Goal: Use online tool/utility

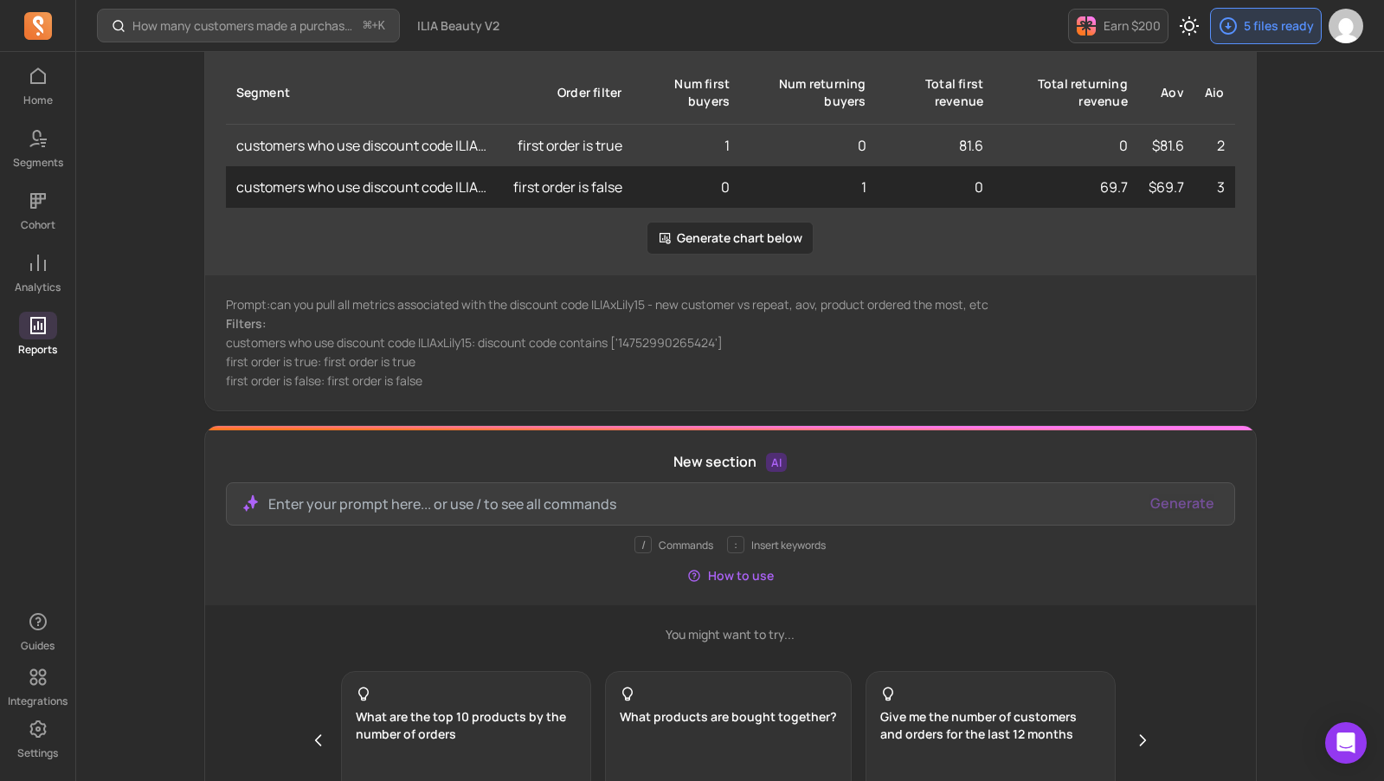
scroll to position [953, 0]
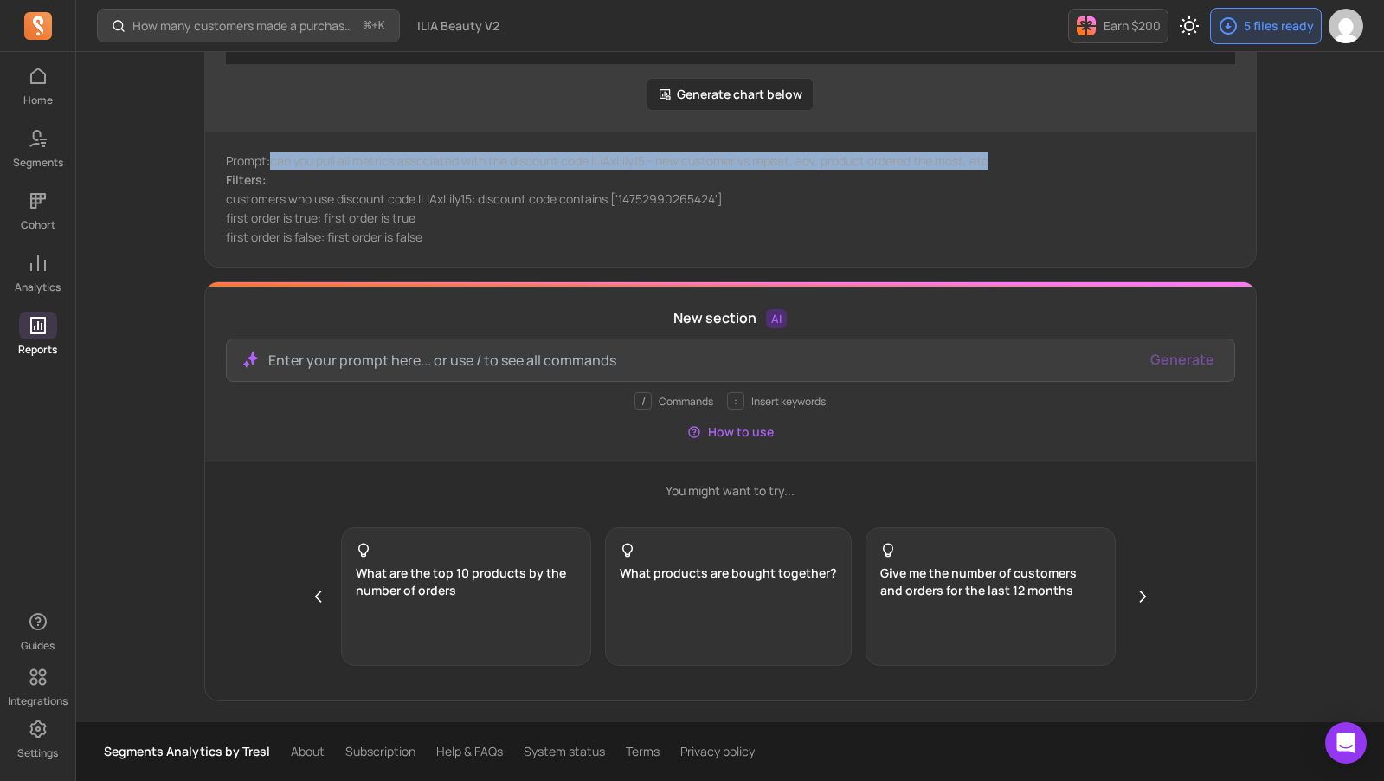
drag, startPoint x: 1006, startPoint y: 159, endPoint x: 273, endPoint y: 159, distance: 733.1
click at [273, 158] on p "Prompt: can you pull all metrics associated with the discount code ILIAxLily15 …" at bounding box center [730, 160] width 1009 height 17
copy p "can you pull all metrics associated with the discount code ILIAxLily15 - new cu…"
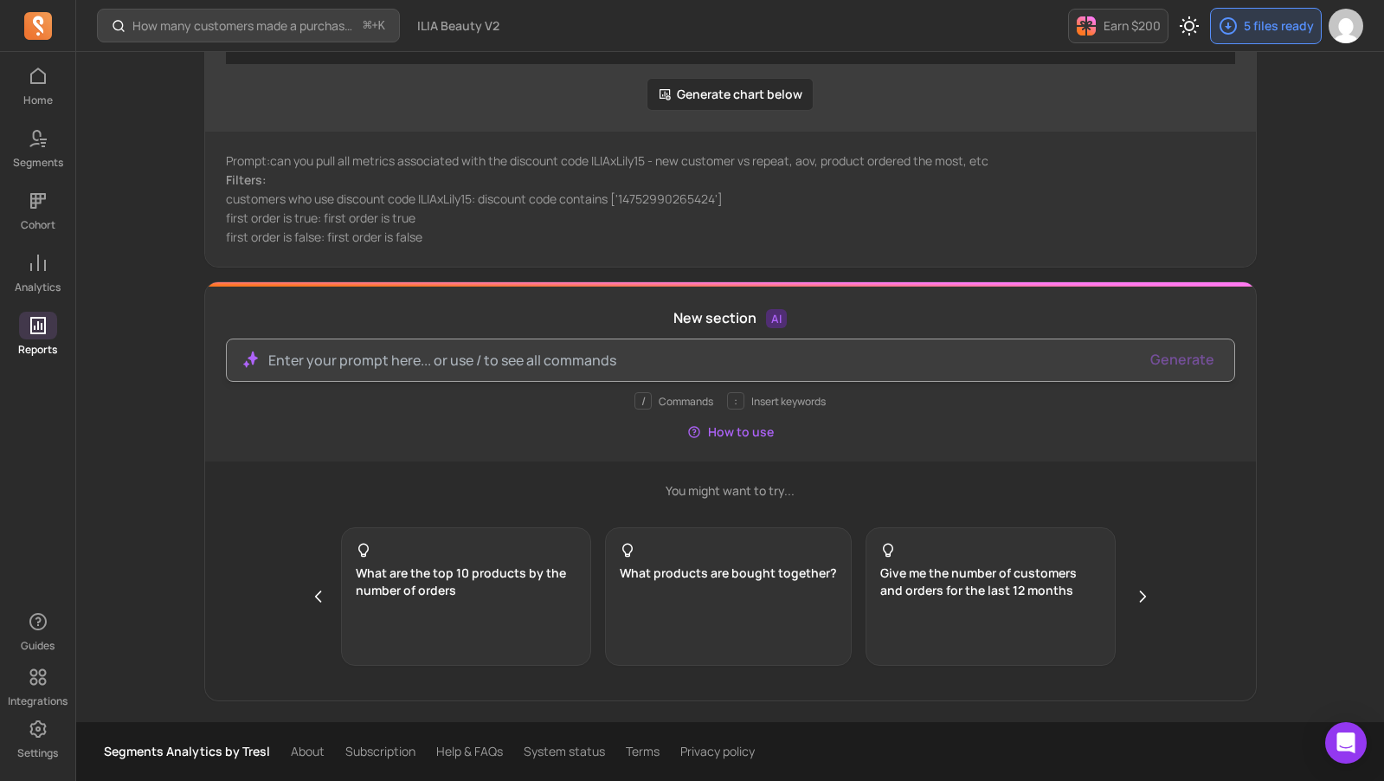
click at [509, 374] on div at bounding box center [730, 359] width 1009 height 43
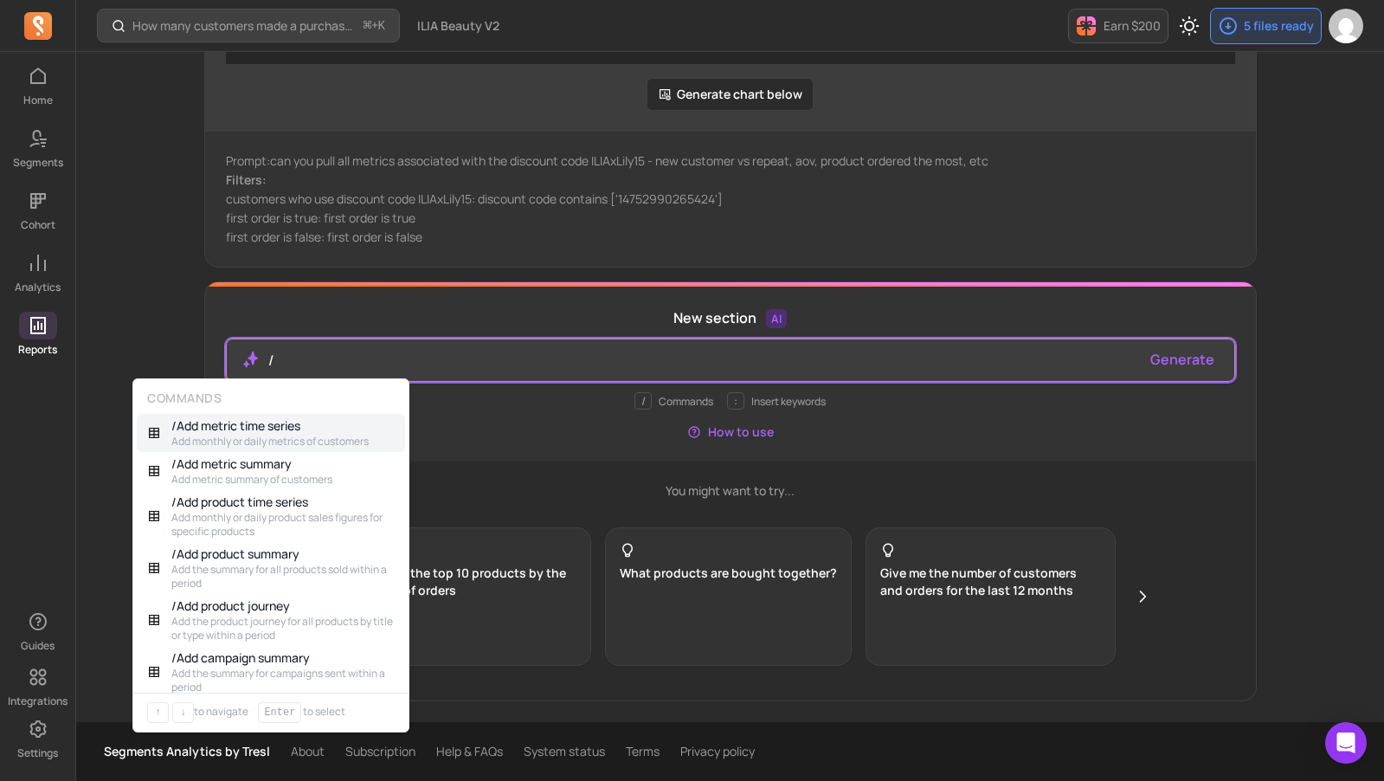
click at [515, 364] on p "/" at bounding box center [702, 360] width 869 height 21
paste div
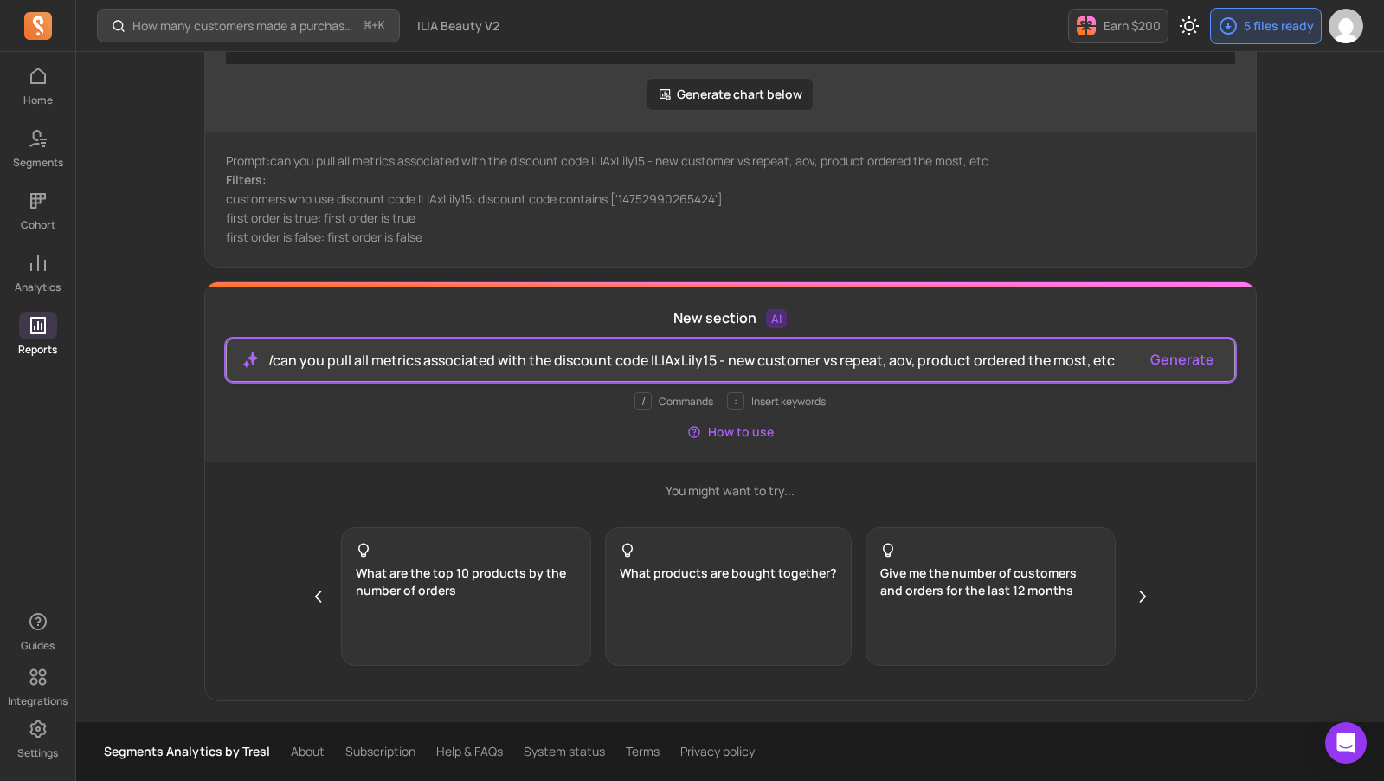
click at [270, 357] on p "/can you pull all metrics associated with the discount code ILIAxLily15 - new c…" at bounding box center [702, 360] width 869 height 21
drag, startPoint x: 692, startPoint y: 358, endPoint x: 732, endPoint y: 359, distance: 40.7
click at [694, 358] on p "can you pull all metrics associated with the discount code ILIAxLily15 - new cu…" at bounding box center [702, 360] width 869 height 21
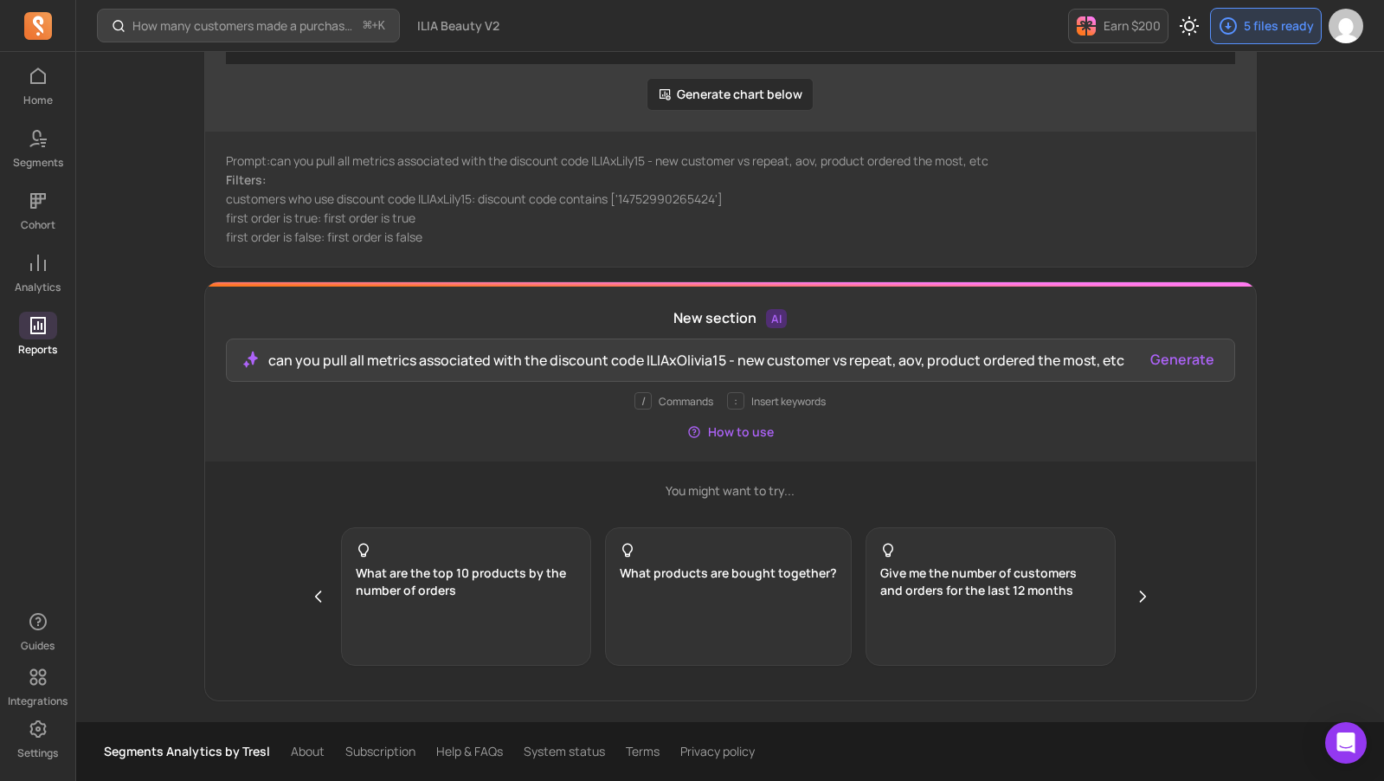
click at [1168, 355] on button "Generate" at bounding box center [1182, 359] width 64 height 21
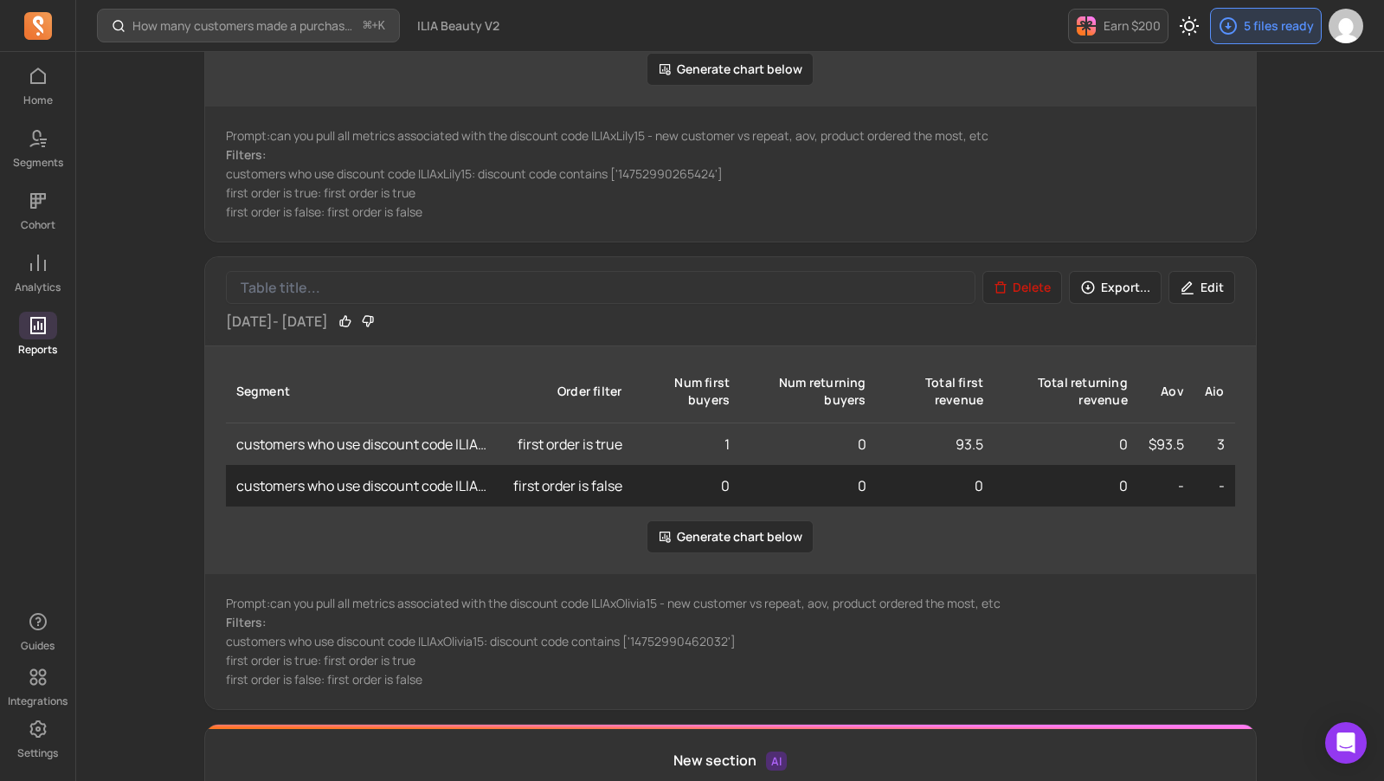
scroll to position [1251, 0]
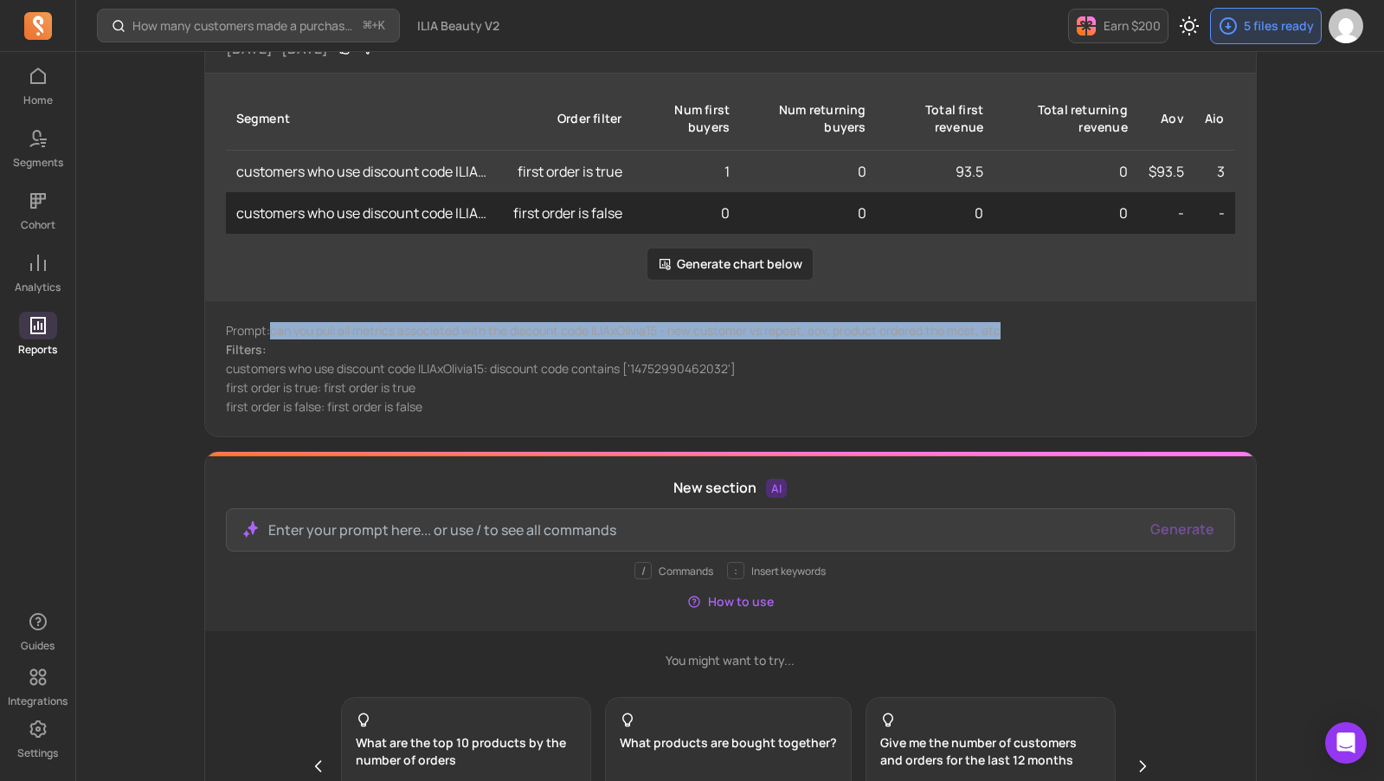
drag, startPoint x: 1012, startPoint y: 338, endPoint x: 274, endPoint y: 338, distance: 738.3
click at [274, 338] on p "Prompt: can you pull all metrics associated with the discount code ILIAxOlivia1…" at bounding box center [730, 330] width 1009 height 17
copy p "can you pull all metrics associated with the discount code ILIAxOlivia15 - new …"
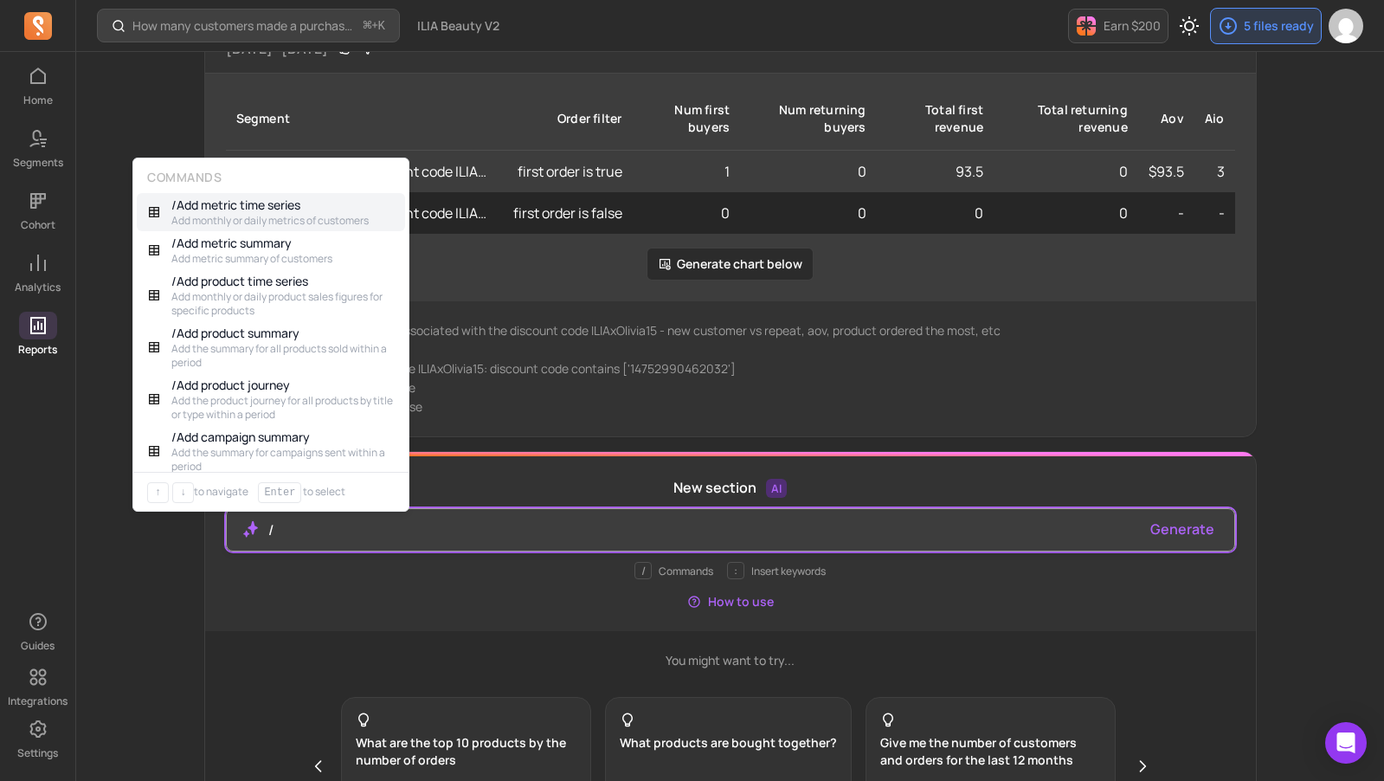
click at [350, 534] on p "/" at bounding box center [702, 529] width 869 height 21
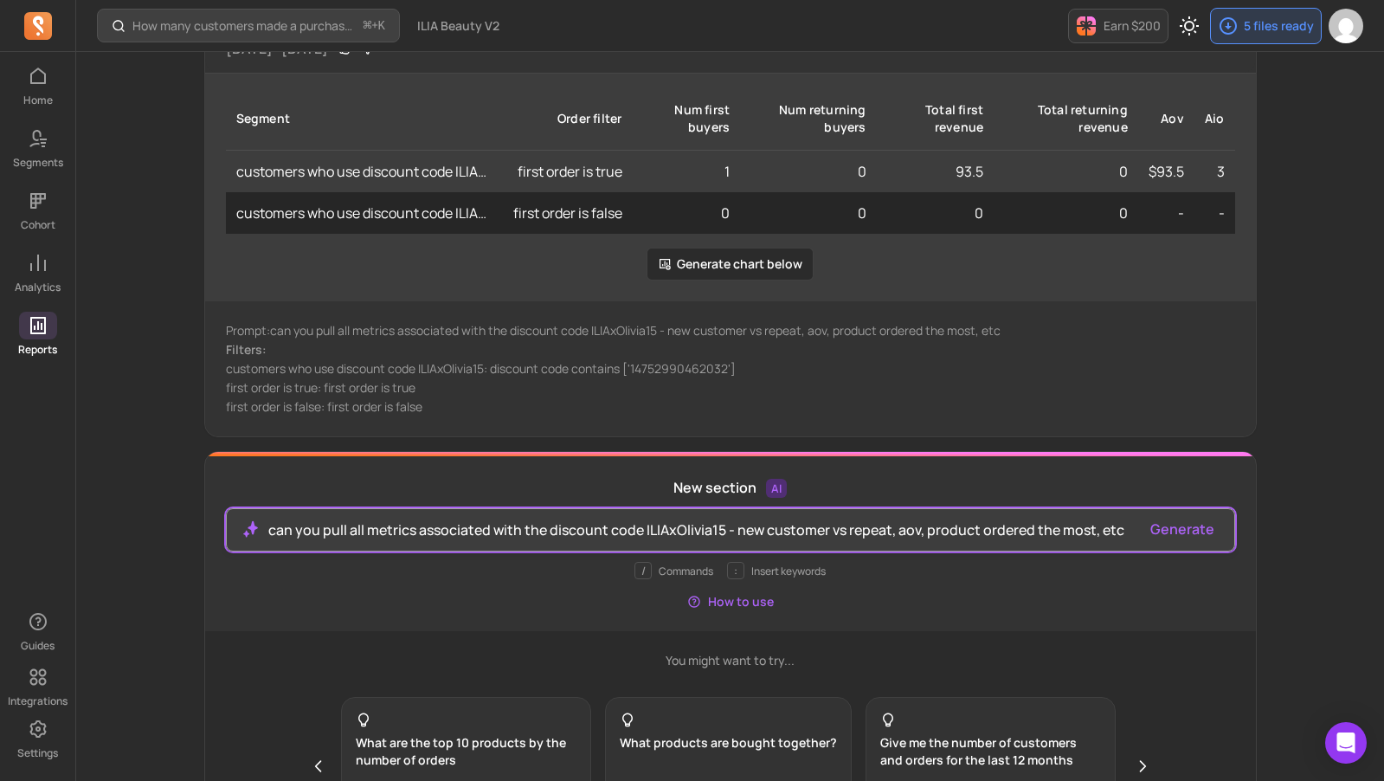
click at [683, 530] on p "can you pull all metrics associated with the discount code ILIAxOlivia15 - new …" at bounding box center [702, 529] width 869 height 21
click at [692, 531] on p "can you pull all metrics associated with the discount code ILIAxOlivia15 - new …" at bounding box center [702, 529] width 869 height 21
drag, startPoint x: 707, startPoint y: 531, endPoint x: 675, endPoint y: 531, distance: 32.0
click at [675, 531] on p "can you pull all metrics associated with the discount code ILIAxOlivia15 - new …" at bounding box center [702, 529] width 869 height 21
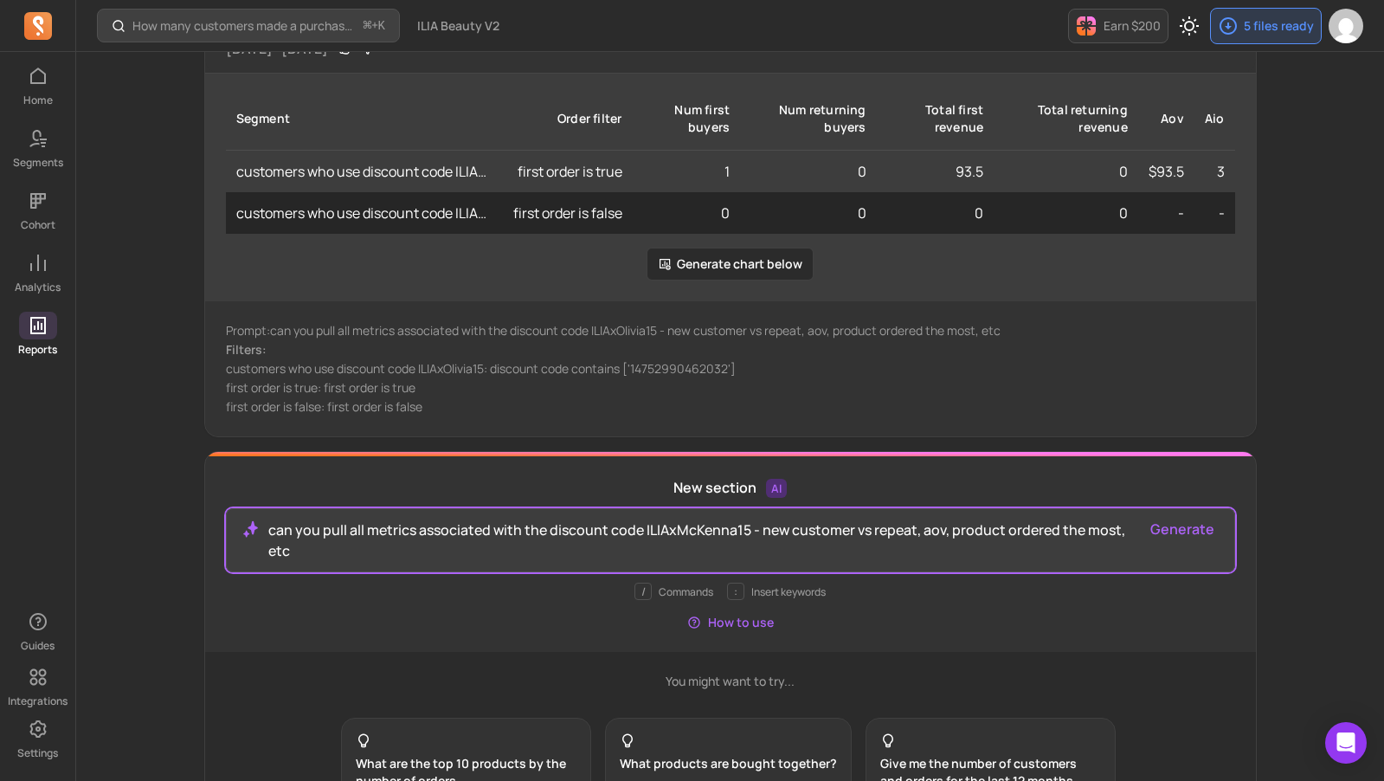
click at [1154, 518] on button "Generate" at bounding box center [1182, 528] width 64 height 21
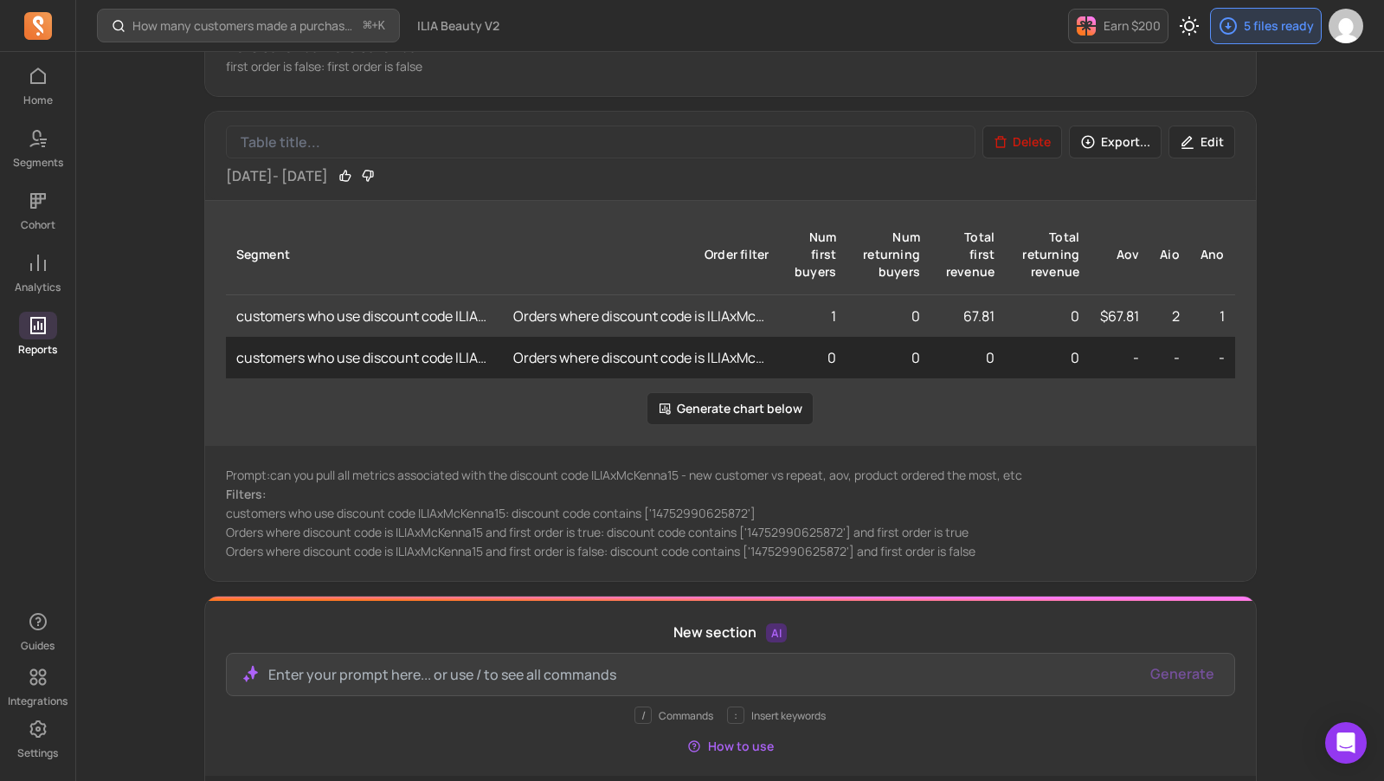
scroll to position [1593, 0]
